Goal: Information Seeking & Learning: Learn about a topic

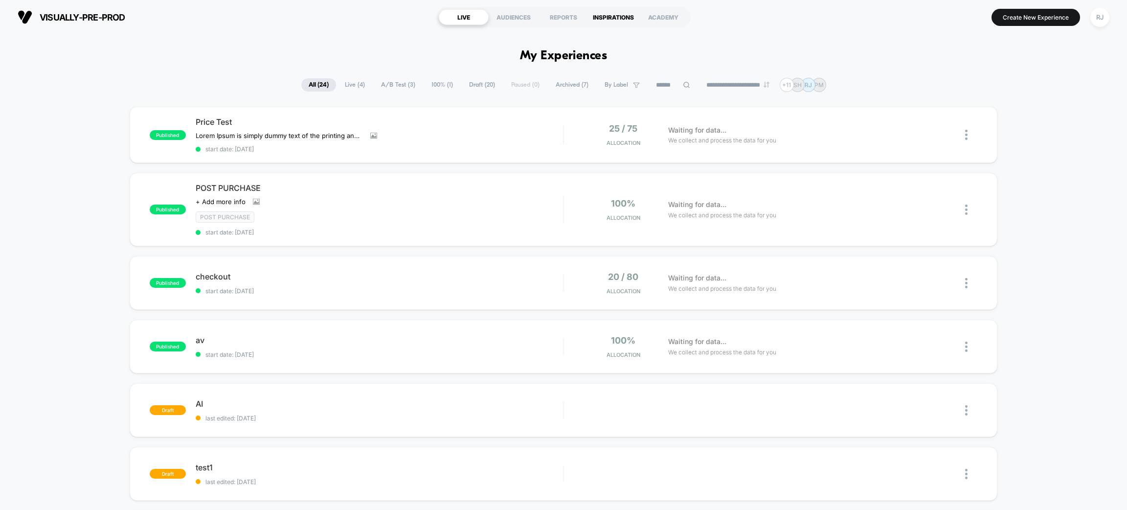
click at [595, 17] on div "INSPIRATIONS" at bounding box center [614, 17] width 50 height 16
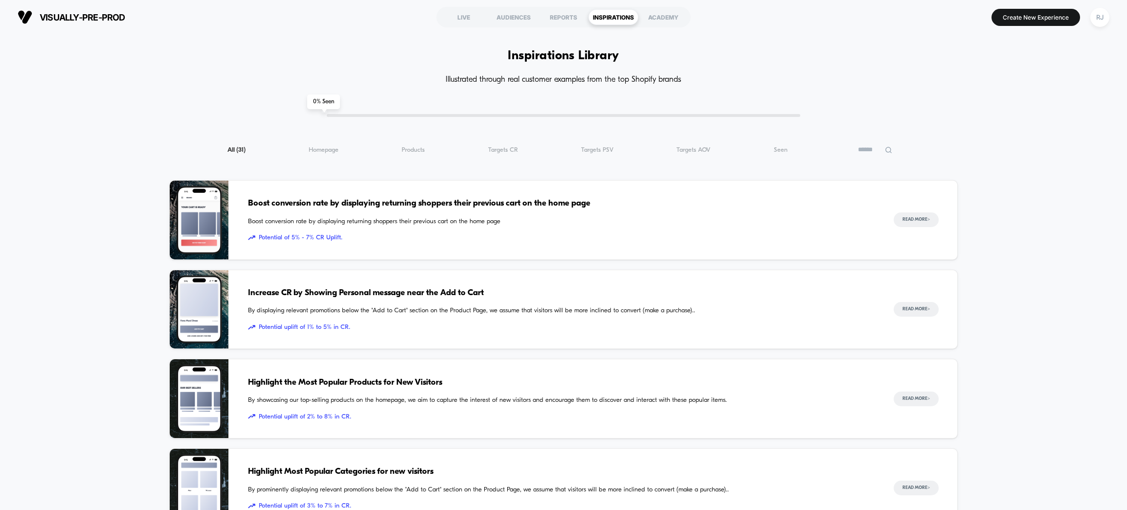
click at [497, 205] on span "Boost conversion rate by displaying returning shoppers their previous cart on t…" at bounding box center [561, 203] width 627 height 13
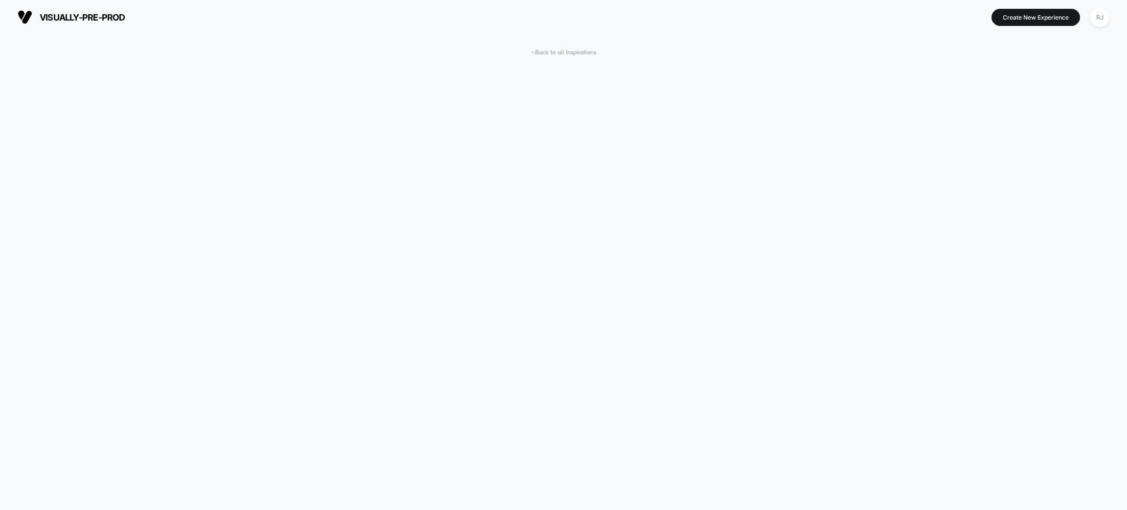
click at [548, 55] on span "< Back to all Inspirations" at bounding box center [563, 52] width 65 height 7
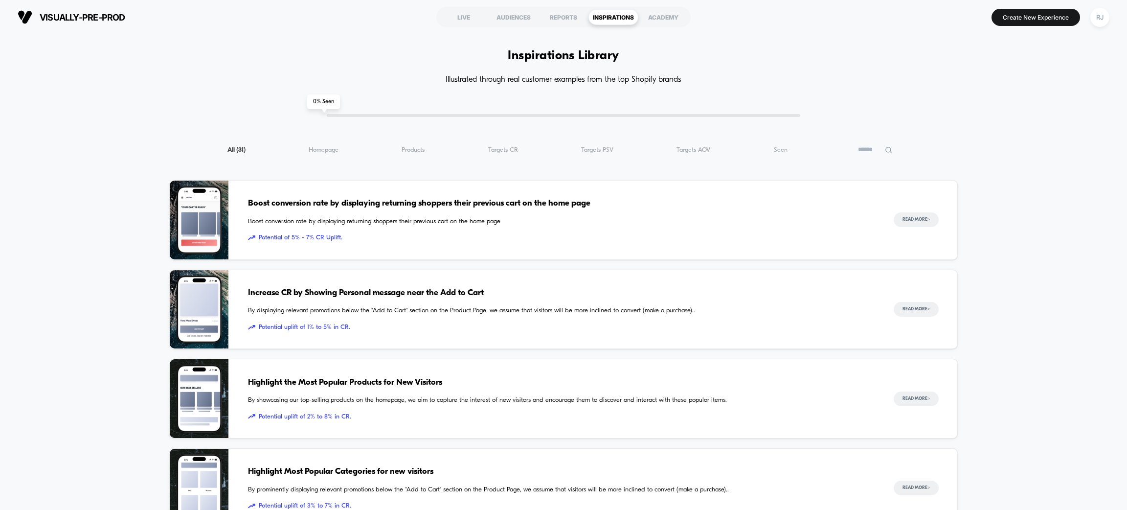
click at [346, 217] on span "Boost conversion rate by displaying returning shoppers their previous cart on t…" at bounding box center [561, 222] width 627 height 10
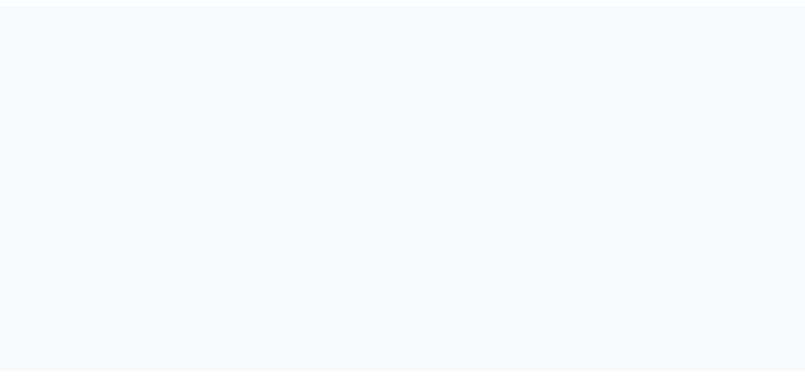
scroll to position [947, 0]
